Goal: Feedback & Contribution: Contribute content

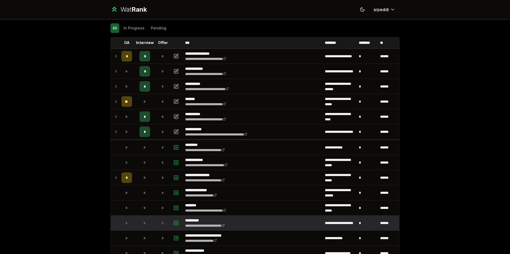
scroll to position [6, 0]
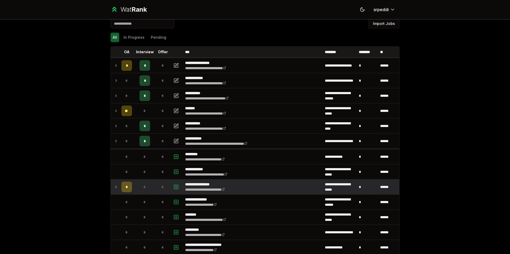
click at [114, 186] on icon at bounding box center [116, 187] width 4 height 6
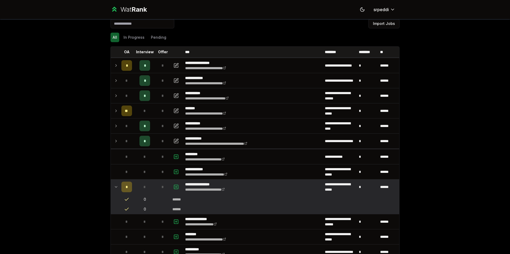
click at [114, 186] on icon at bounding box center [116, 187] width 4 height 6
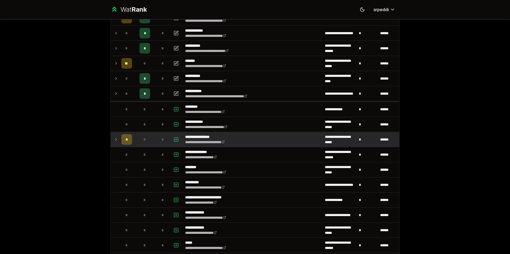
scroll to position [199, 0]
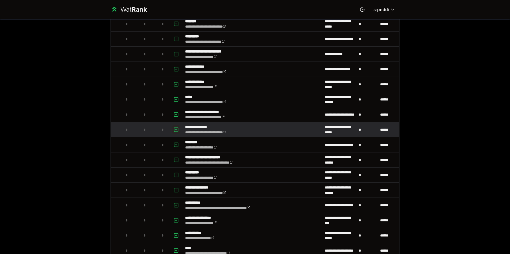
click at [175, 128] on icon "button" at bounding box center [175, 130] width 5 height 6
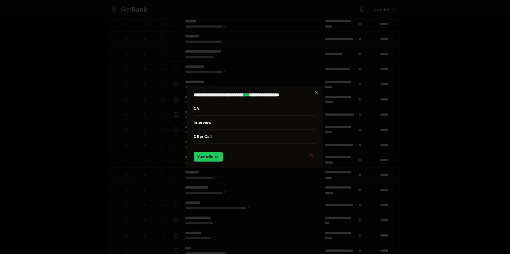
click at [209, 121] on button "Interview" at bounding box center [255, 123] width 123 height 14
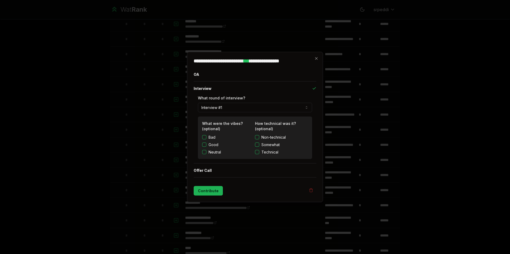
click at [208, 190] on button "Contribute" at bounding box center [208, 191] width 29 height 10
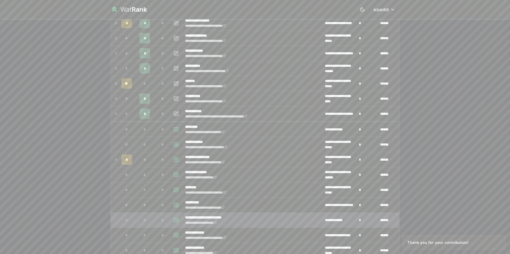
scroll to position [15, 0]
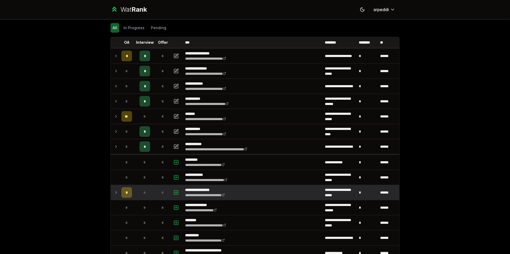
click at [173, 194] on icon "button" at bounding box center [175, 193] width 5 height 6
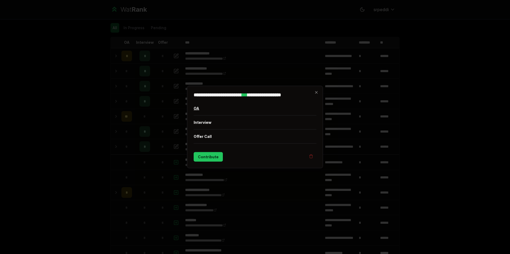
click at [195, 112] on button "OA" at bounding box center [255, 109] width 123 height 14
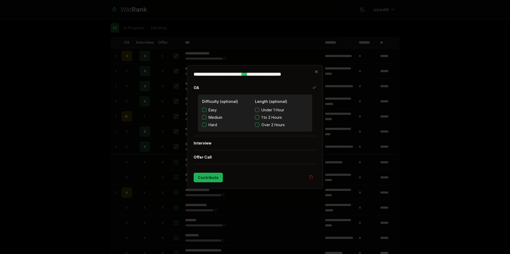
click at [211, 178] on button "Contribute" at bounding box center [208, 178] width 29 height 10
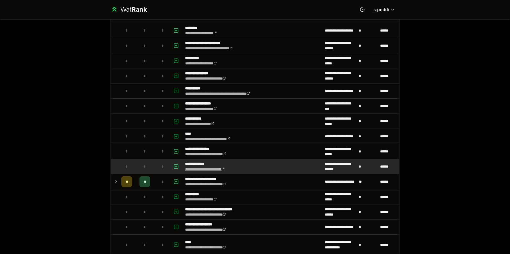
scroll to position [348, 0]
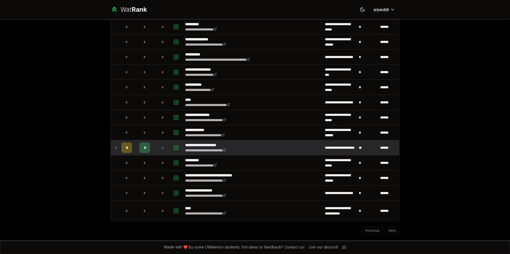
click at [174, 147] on rect "button" at bounding box center [176, 148] width 4 height 4
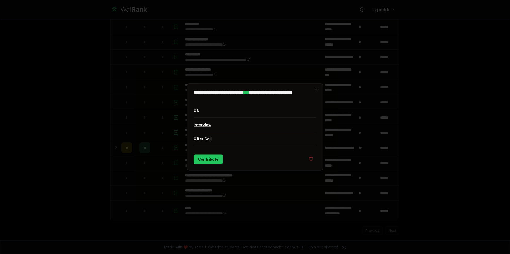
click at [208, 125] on button "Interview" at bounding box center [255, 125] width 123 height 14
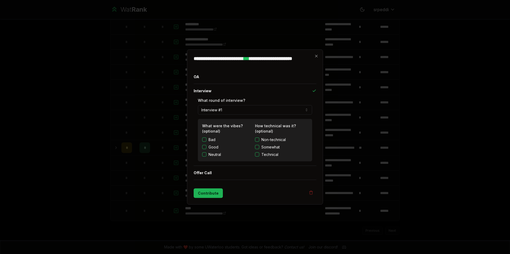
click at [205, 193] on button "Contribute" at bounding box center [208, 194] width 29 height 10
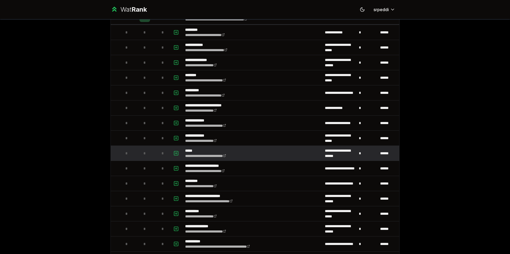
scroll to position [218, 0]
